Goal: Navigation & Orientation: Find specific page/section

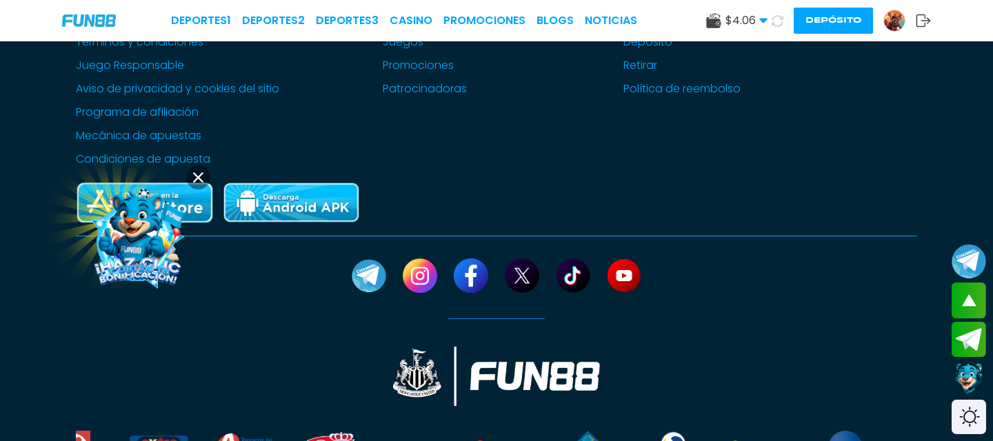
scroll to position [3719, 0]
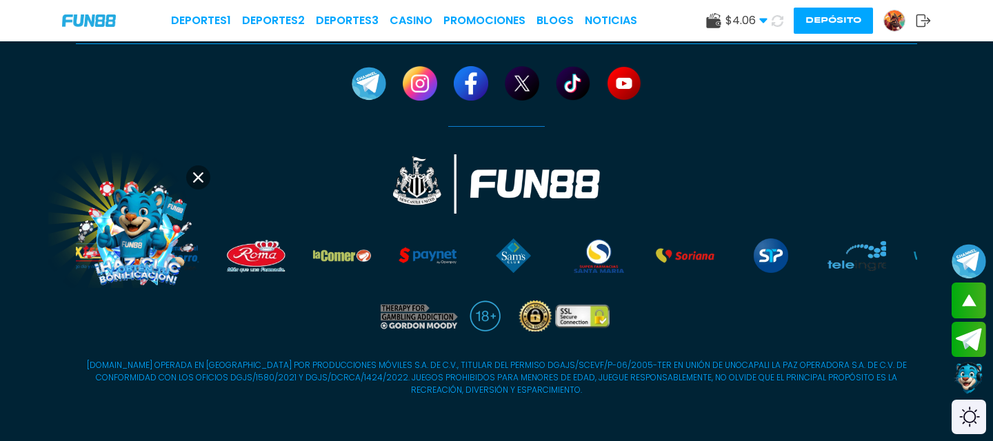
click at [193, 178] on icon at bounding box center [198, 177] width 10 height 10
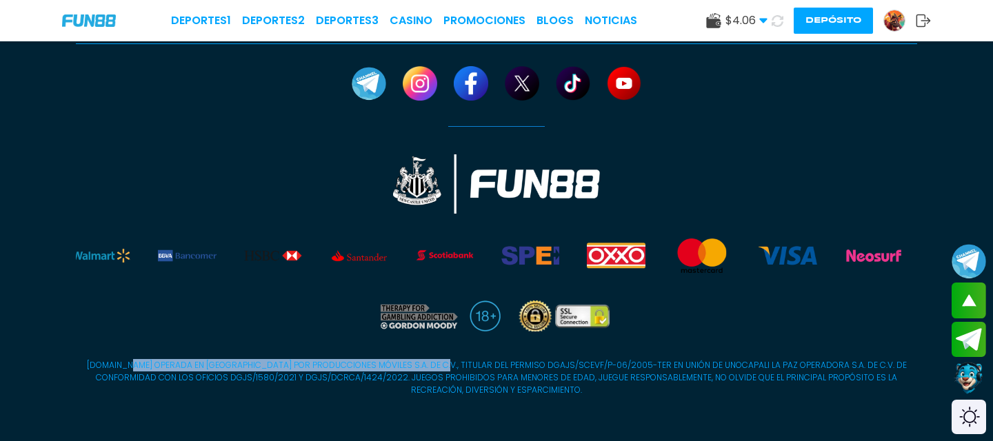
drag, startPoint x: 132, startPoint y: 365, endPoint x: 432, endPoint y: 363, distance: 300.7
click at [432, 363] on p "[DOMAIN_NAME] OPERADA EN [GEOGRAPHIC_DATA] POR PRODUCCIONES MÓVILES S.A. DE C.V…" at bounding box center [496, 377] width 841 height 37
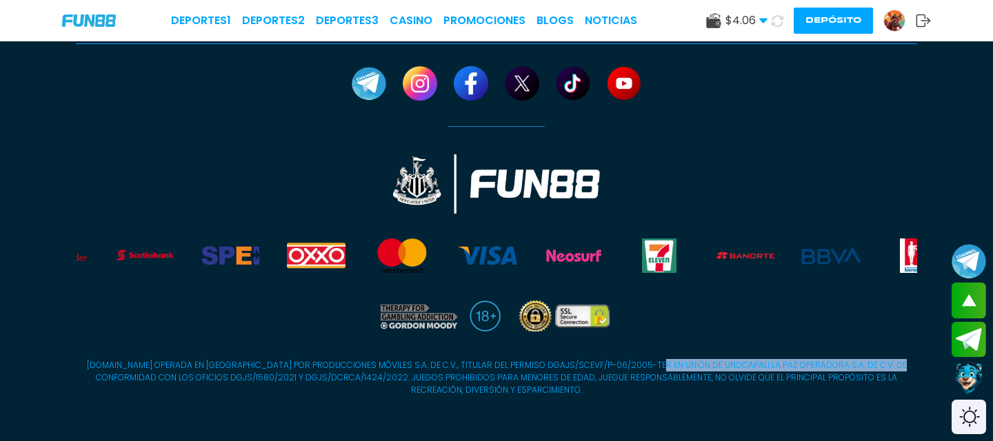
drag, startPoint x: 653, startPoint y: 361, endPoint x: 897, endPoint y: 362, distance: 244.1
click at [898, 362] on p "[DOMAIN_NAME] OPERADA EN [GEOGRAPHIC_DATA] POR PRODUCCIONES MÓVILES S.A. DE C.V…" at bounding box center [496, 377] width 841 height 37
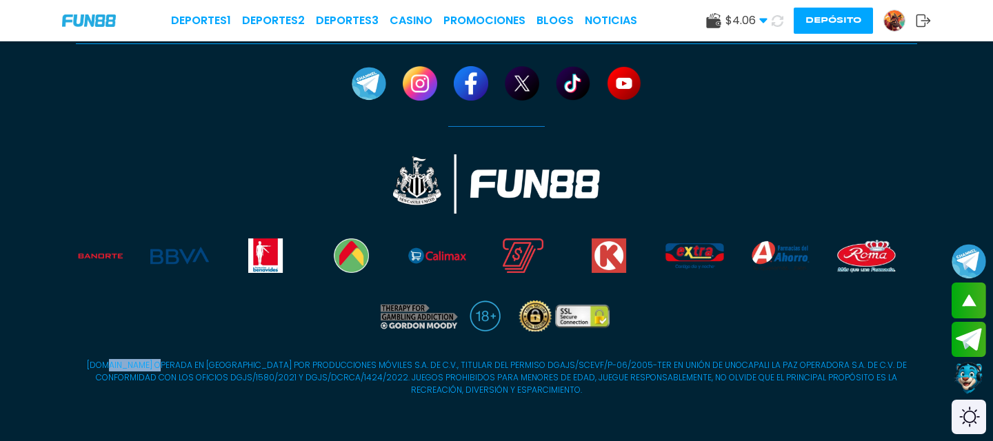
drag, startPoint x: 161, startPoint y: 365, endPoint x: 110, endPoint y: 363, distance: 51.7
click at [110, 363] on p "[DOMAIN_NAME] OPERADA EN [GEOGRAPHIC_DATA] POR PRODUCCIONES MÓVILES S.A. DE C.V…" at bounding box center [496, 377] width 841 height 37
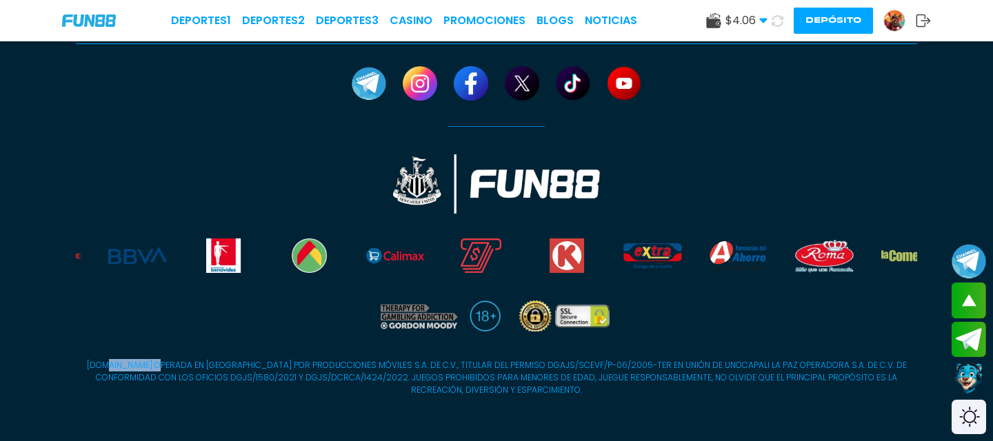
copy p "[DOMAIN_NAME]"
